Goal: Information Seeking & Learning: Learn about a topic

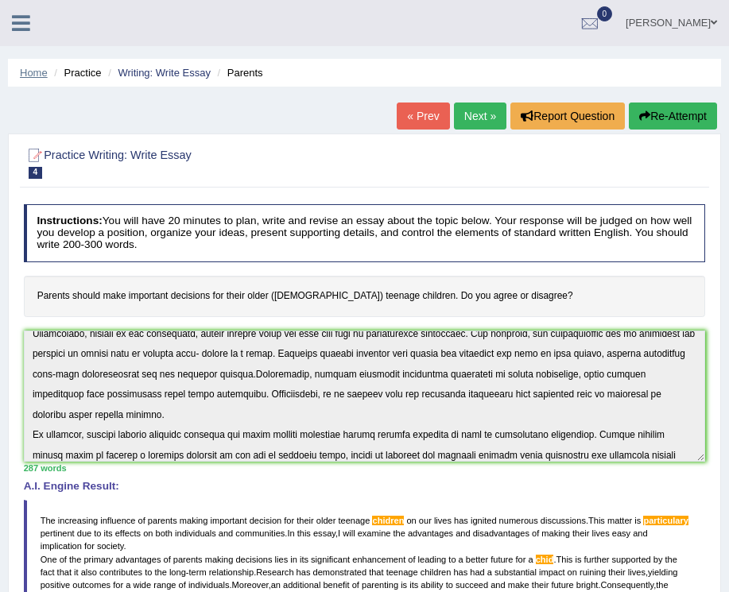
click at [35, 76] on link "Home" at bounding box center [34, 73] width 28 height 12
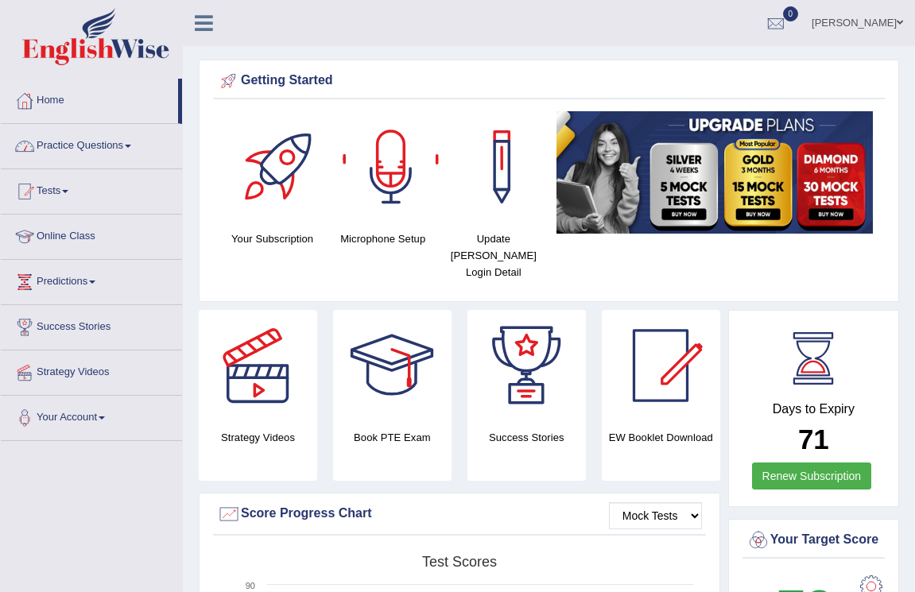
click at [92, 142] on link "Practice Questions" at bounding box center [91, 144] width 181 height 40
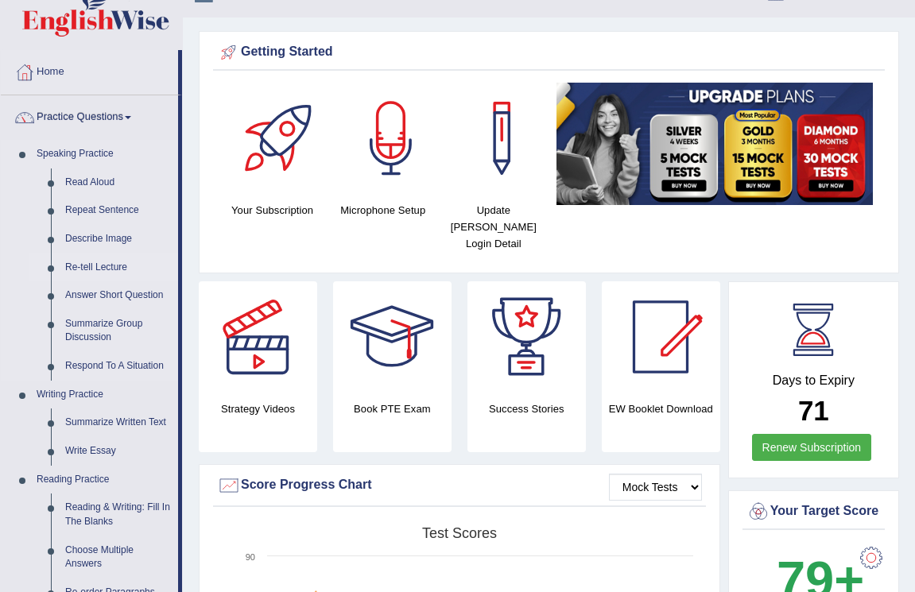
scroll to position [33, 0]
